Goal: Task Accomplishment & Management: Manage account settings

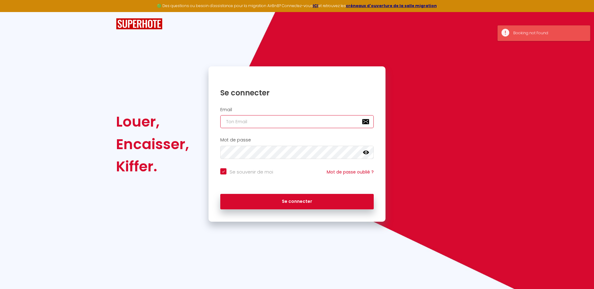
type input "[EMAIL_ADDRESS][DOMAIN_NAME]"
click at [297, 201] on button "Se connecter" at bounding box center [296, 201] width 153 height 15
checkbox input "true"
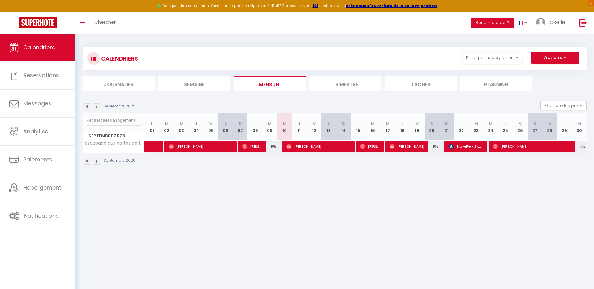
click at [349, 81] on li "Trimestre" at bounding box center [345, 83] width 72 height 15
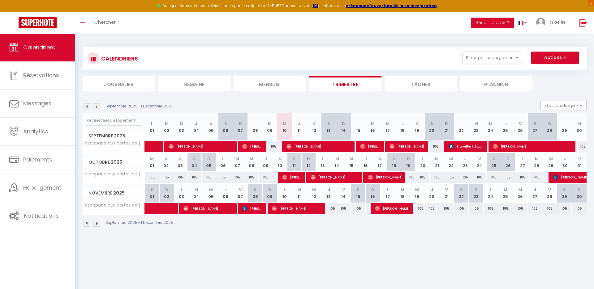
click at [340, 147] on span "[PERSON_NAME]" at bounding box center [318, 147] width 64 height 12
select select "OK"
select select "1"
select select "0"
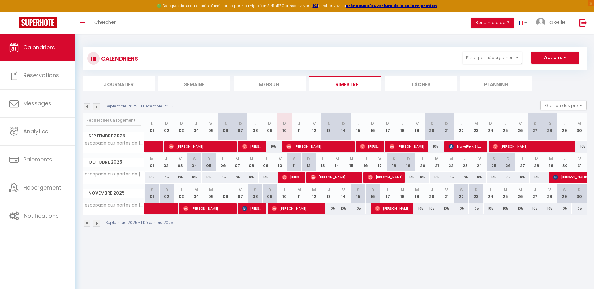
select select "1"
select select
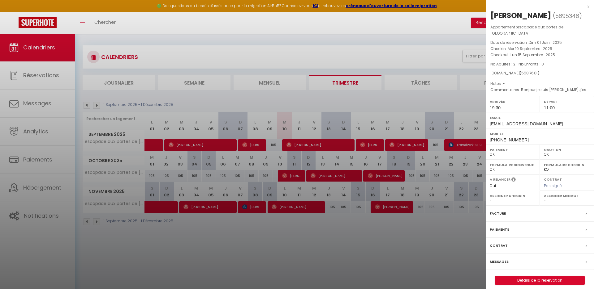
scroll to position [10, 0]
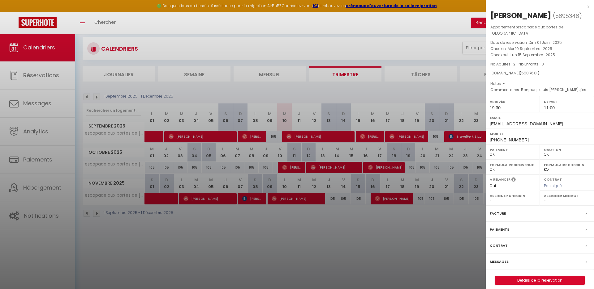
click at [537, 277] on link "Détails de la réservation" at bounding box center [539, 281] width 89 height 8
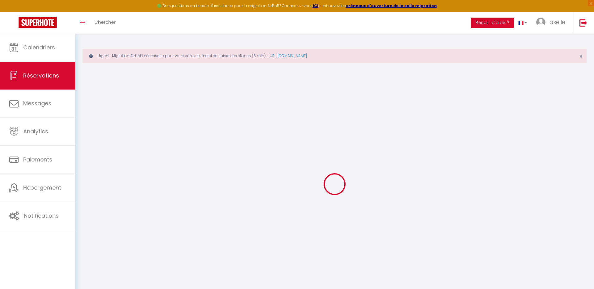
select select
checkbox input "false"
select select
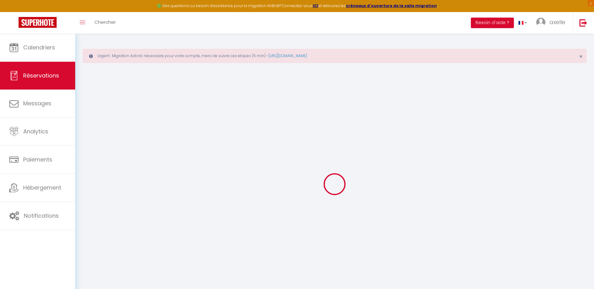
select select
checkbox input "false"
type textarea "Bonjour je suis [PERSON_NAME], j'espére que je passe un bon moment"
select select
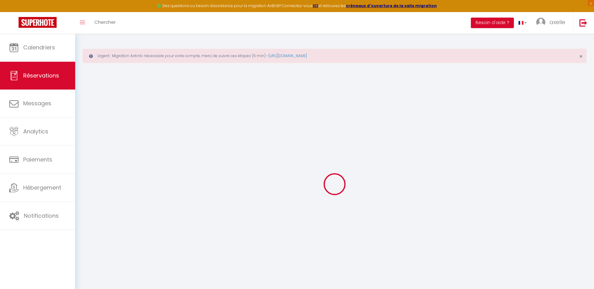
type input "40"
type input "72.51"
select select
checkbox input "false"
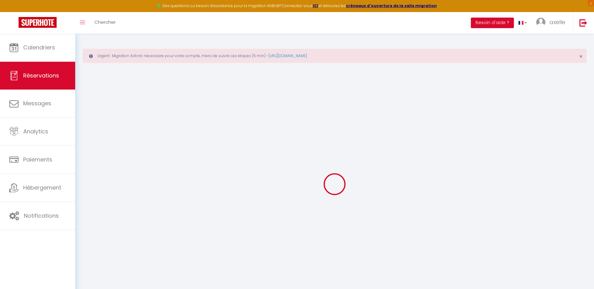
select select
checkbox input "false"
select select "19:30"
select select "11:00"
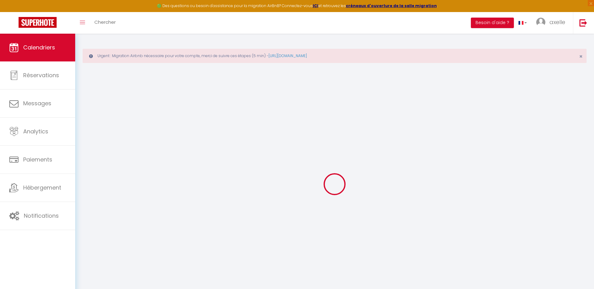
scroll to position [10, 0]
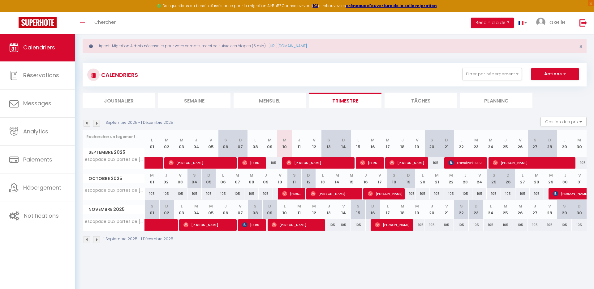
click at [344, 162] on span "[PERSON_NAME]" at bounding box center [318, 163] width 64 height 12
select select "OK"
select select "1"
select select "0"
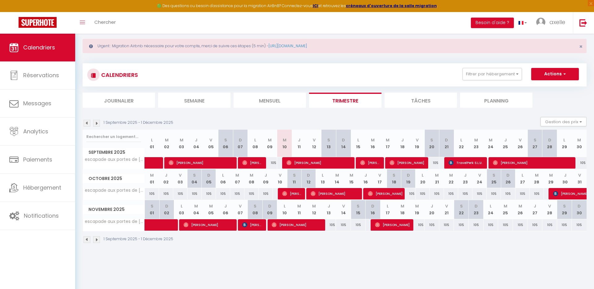
select select "1"
select select
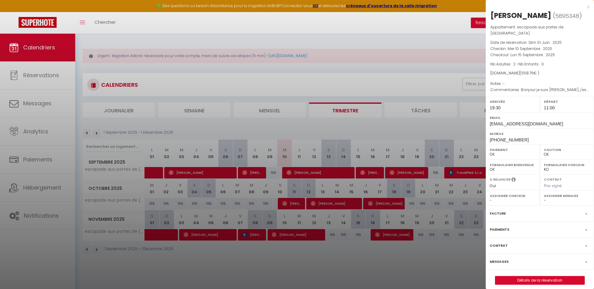
scroll to position [34, 0]
